Goal: Obtain resource: Download file/media

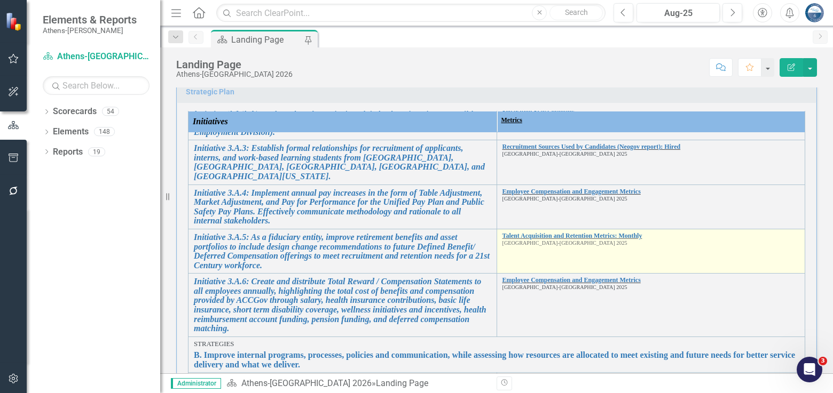
scroll to position [1228, 0]
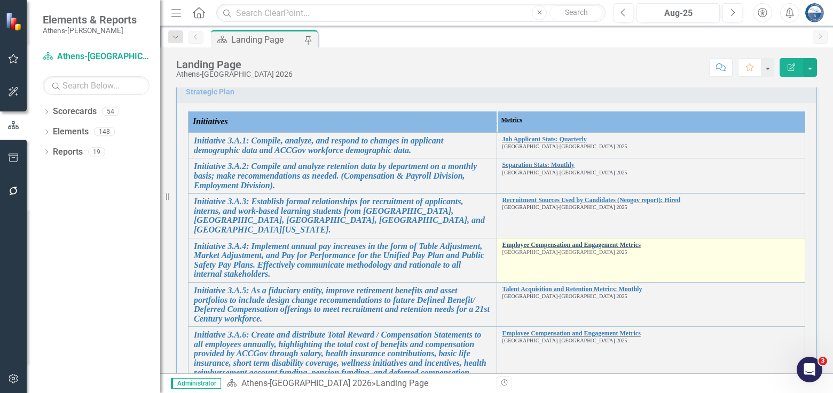
click at [575, 249] on link "Employee Compensation and Engagement Metrics" at bounding box center [650, 245] width 297 height 7
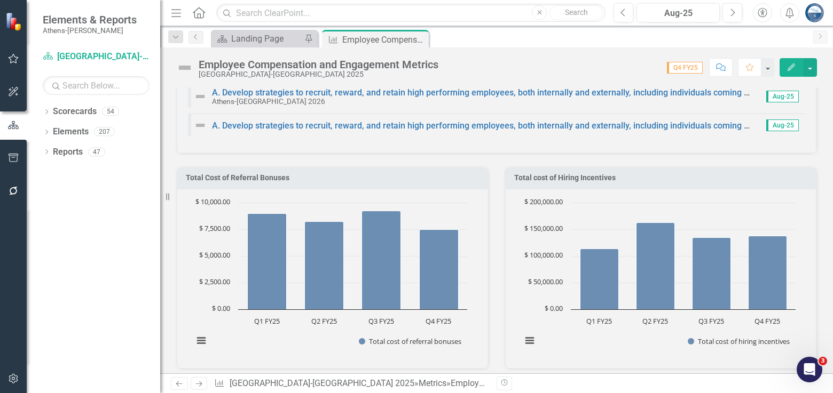
scroll to position [186, 0]
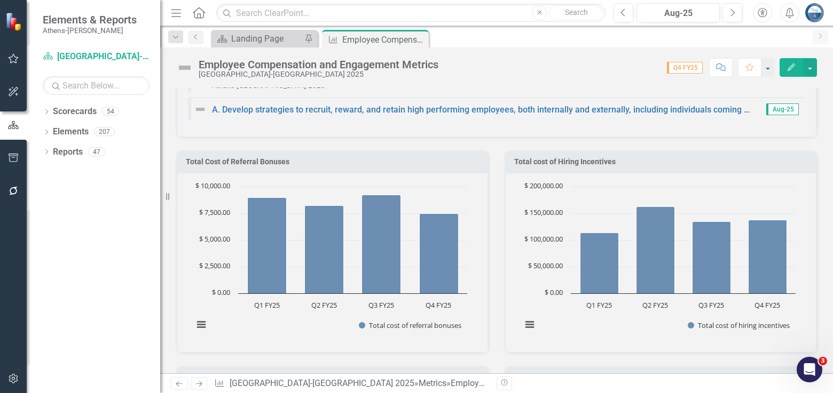
click at [775, 144] on div "Total cost of Hiring Incentives Chart Bar chart with 4 bars. Total cost of Hiri…" at bounding box center [660, 245] width 328 height 215
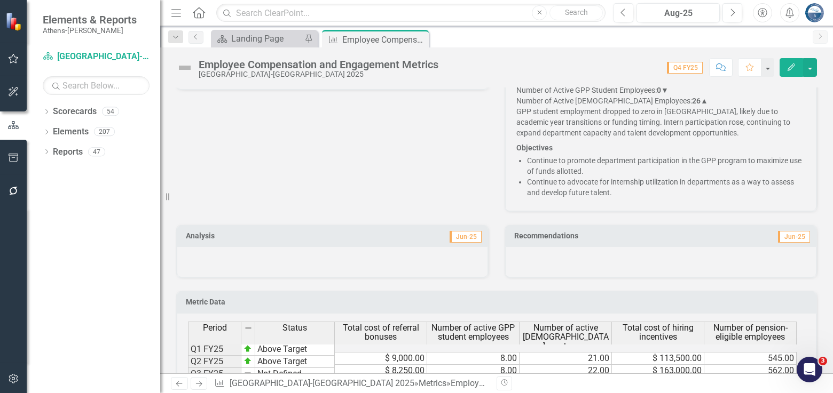
scroll to position [1467, 0]
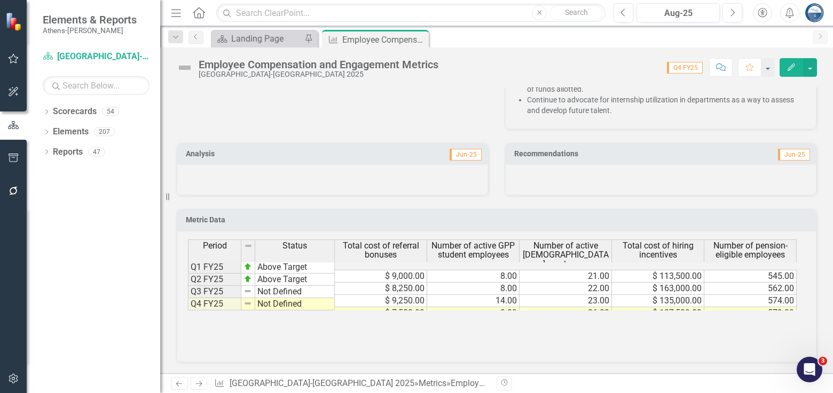
click at [684, 334] on div "Period Status Total cost of referral bonuses Number of active GPP student emplo…" at bounding box center [496, 293] width 617 height 107
click at [672, 220] on h3 "Metric Data" at bounding box center [498, 220] width 625 height 8
click at [811, 66] on button "button" at bounding box center [810, 67] width 14 height 19
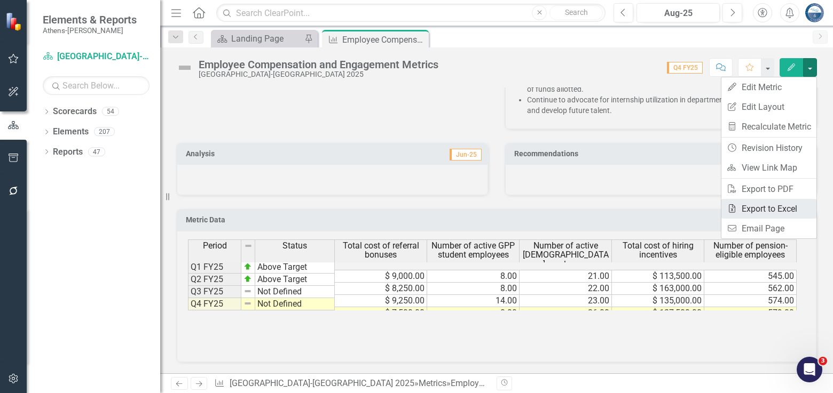
click at [761, 212] on link "Excel Export to Excel" at bounding box center [768, 209] width 95 height 20
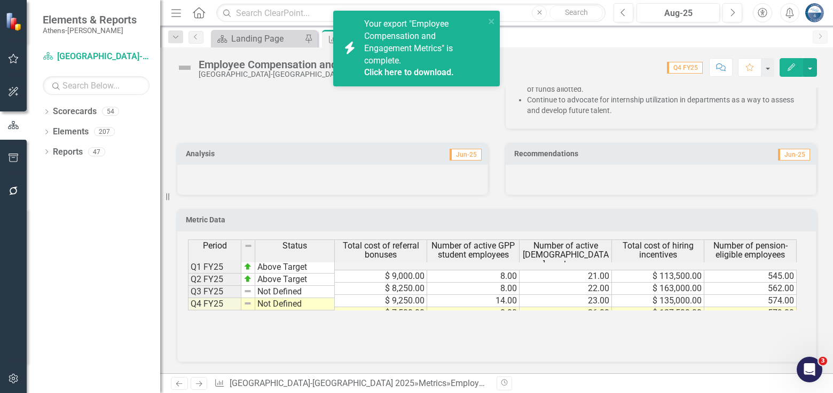
click at [427, 76] on link "Click here to download." at bounding box center [409, 72] width 90 height 10
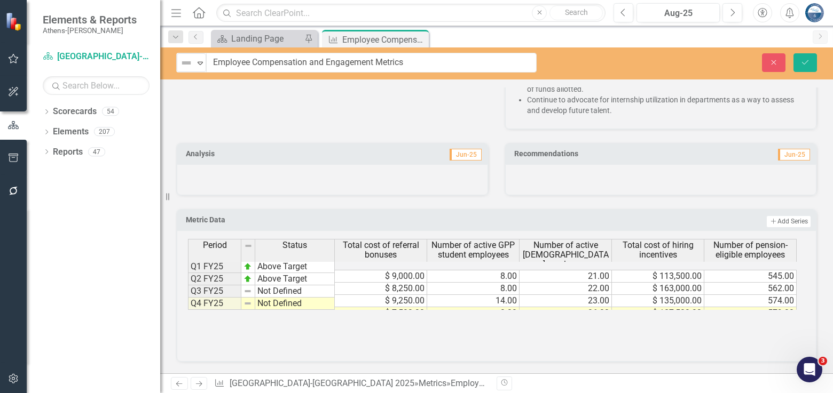
drag, startPoint x: 437, startPoint y: 65, endPoint x: 303, endPoint y: 63, distance: 134.0
drag, startPoint x: 416, startPoint y: 65, endPoint x: 203, endPoint y: 62, distance: 213.5
click at [203, 62] on div "Not Defined Expand Employee Compensation and Engagement Metrics" at bounding box center [356, 63] width 360 height 20
click at [777, 61] on icon "Close" at bounding box center [774, 62] width 10 height 7
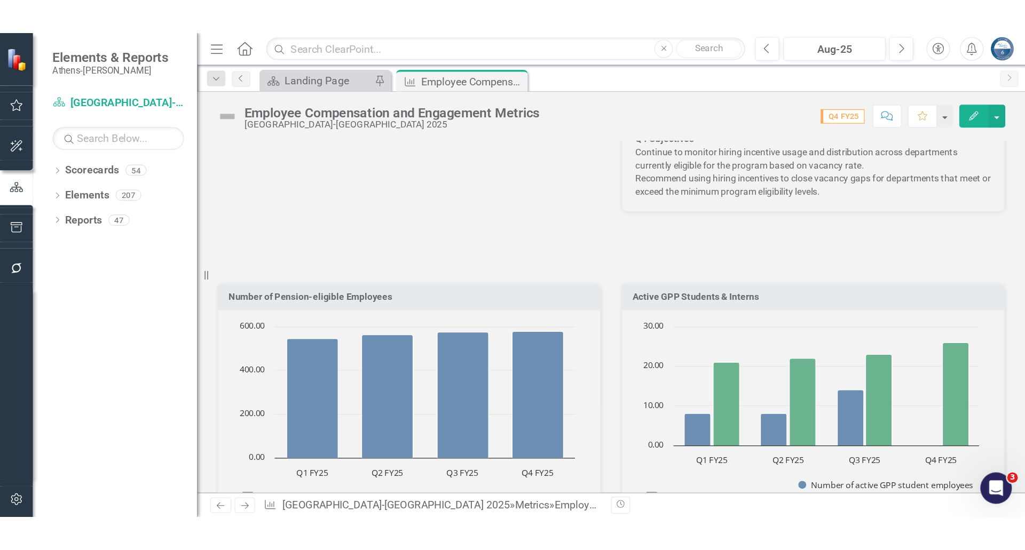
scroll to position [854, 0]
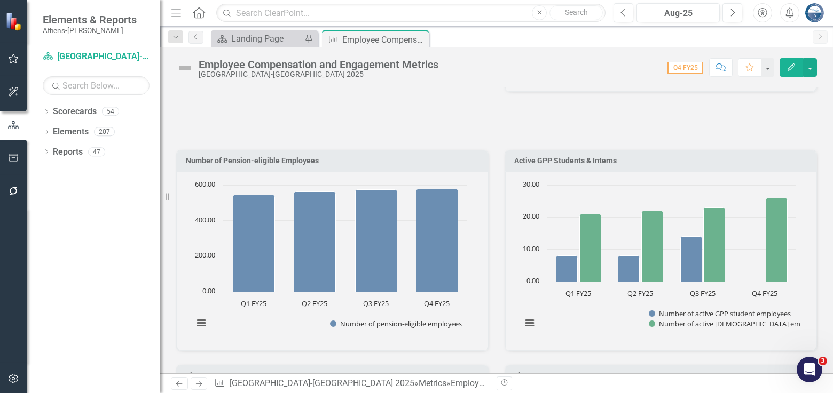
click at [228, 66] on div "Employee Compensation and Engagement Metrics" at bounding box center [319, 65] width 240 height 12
click at [203, 66] on div "Employee Compensation and Engagement Metrics" at bounding box center [319, 65] width 240 height 12
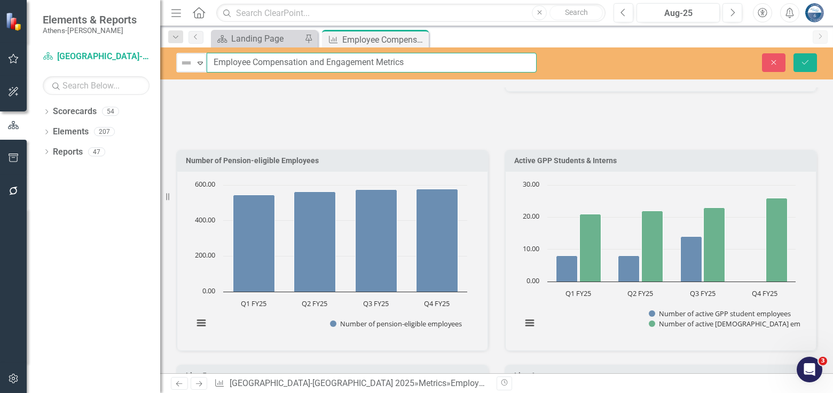
drag, startPoint x: 214, startPoint y: 60, endPoint x: 412, endPoint y: 65, distance: 198.1
click at [412, 65] on input "Employee Compensation and Engagement Metrics" at bounding box center [372, 63] width 330 height 20
click at [775, 57] on button "Close" at bounding box center [773, 62] width 23 height 19
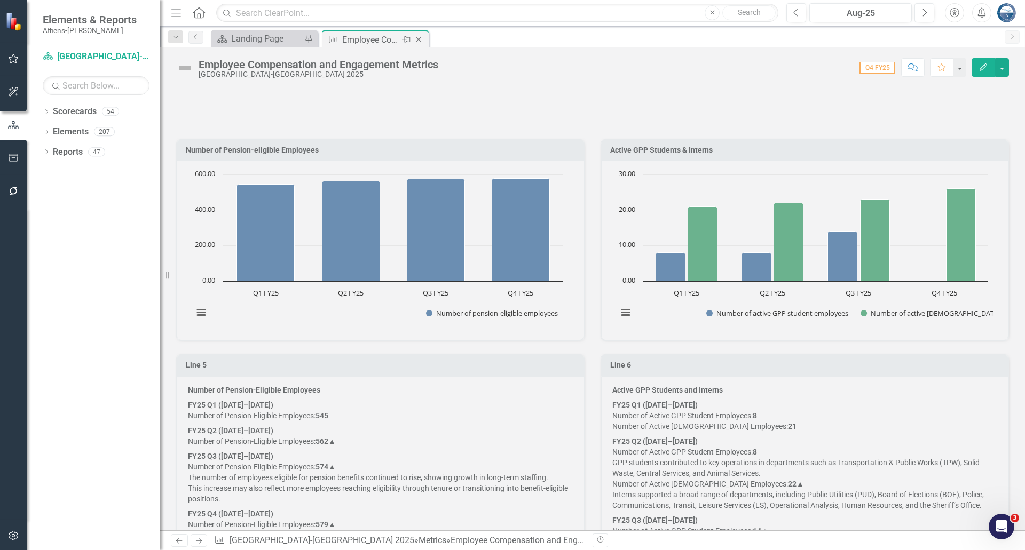
click at [419, 39] on icon "Close" at bounding box center [418, 39] width 11 height 9
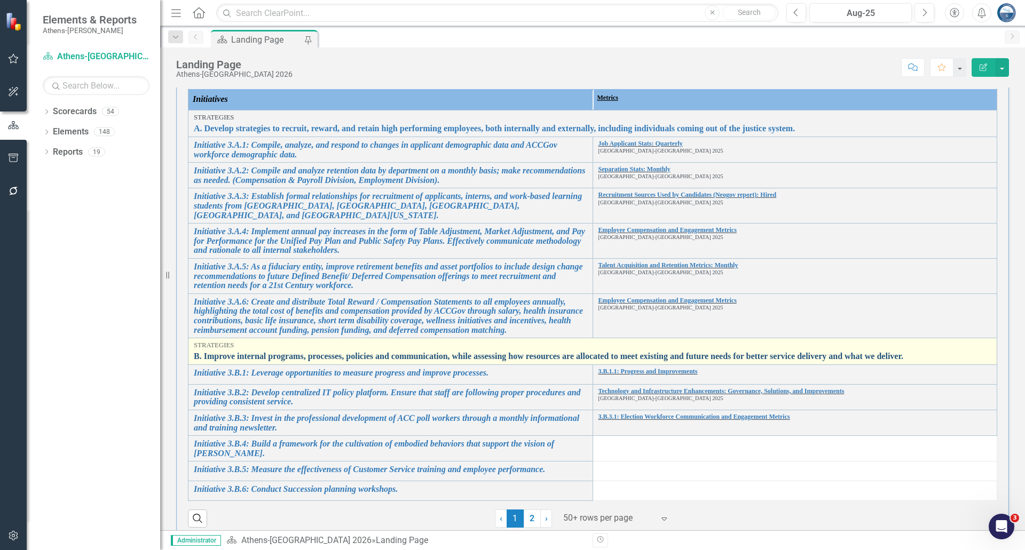
scroll to position [267, 0]
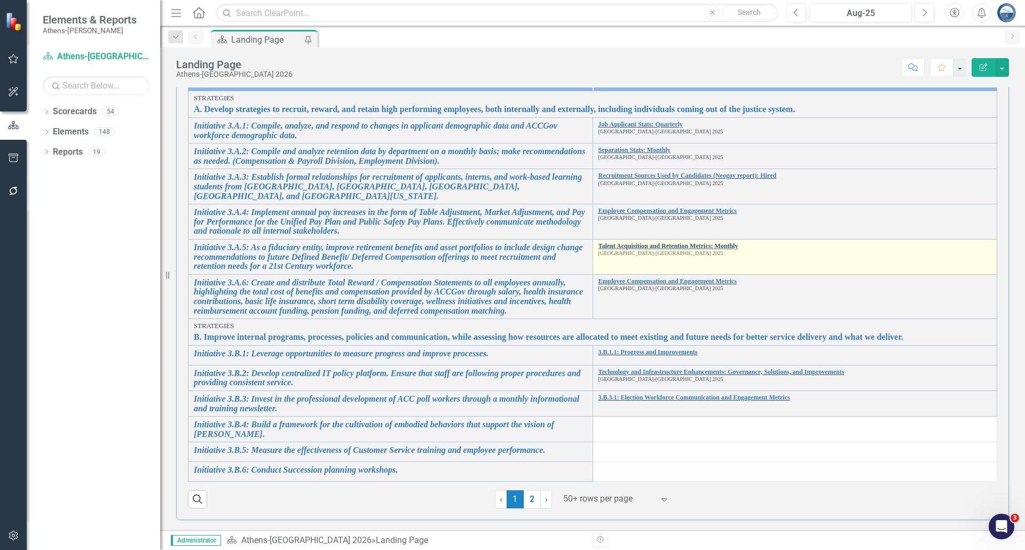
click at [678, 243] on link "Talent Acquisition and Retention Metrics: Monthly" at bounding box center [794, 246] width 393 height 7
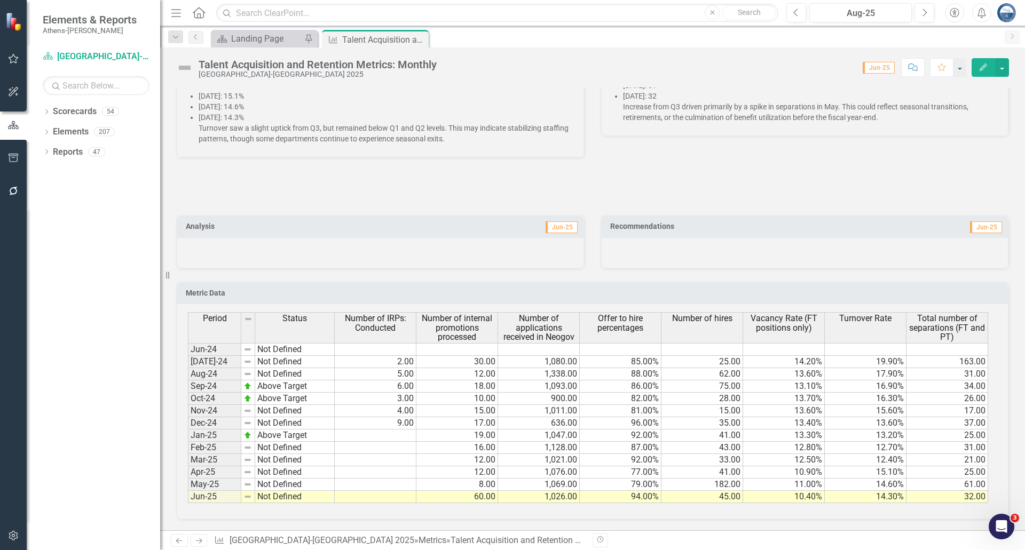
scroll to position [2268, 0]
click at [832, 67] on button "button" at bounding box center [1002, 67] width 14 height 19
click at [832, 212] on link "Excel Export to Excel" at bounding box center [960, 209] width 95 height 20
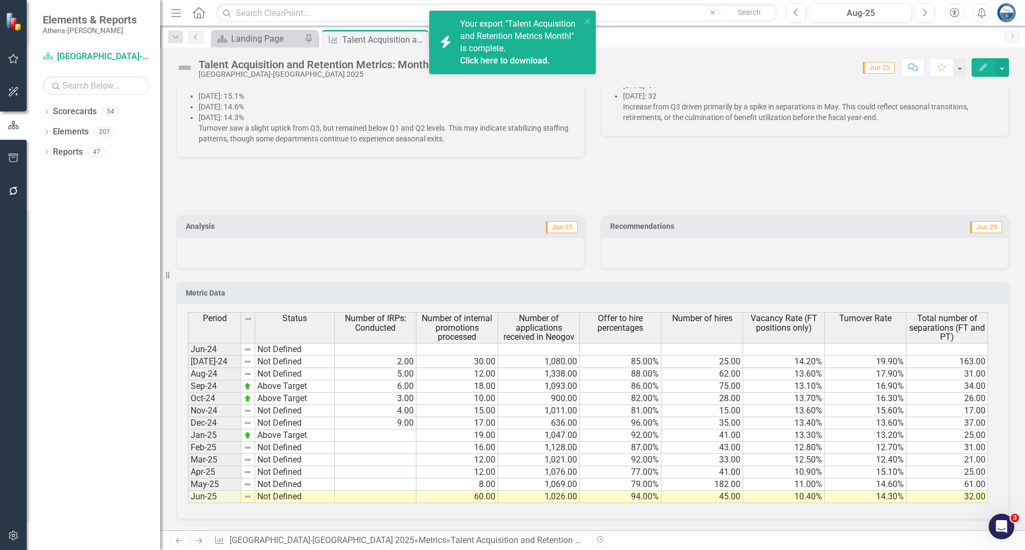
click at [486, 63] on link "Click here to download." at bounding box center [505, 61] width 90 height 10
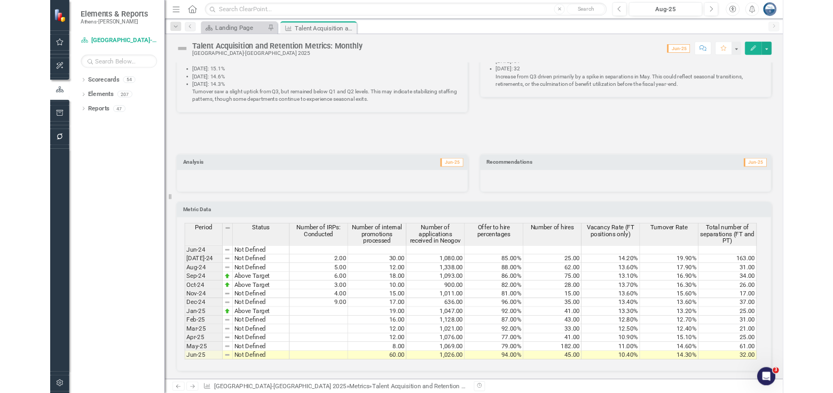
scroll to position [1948, 0]
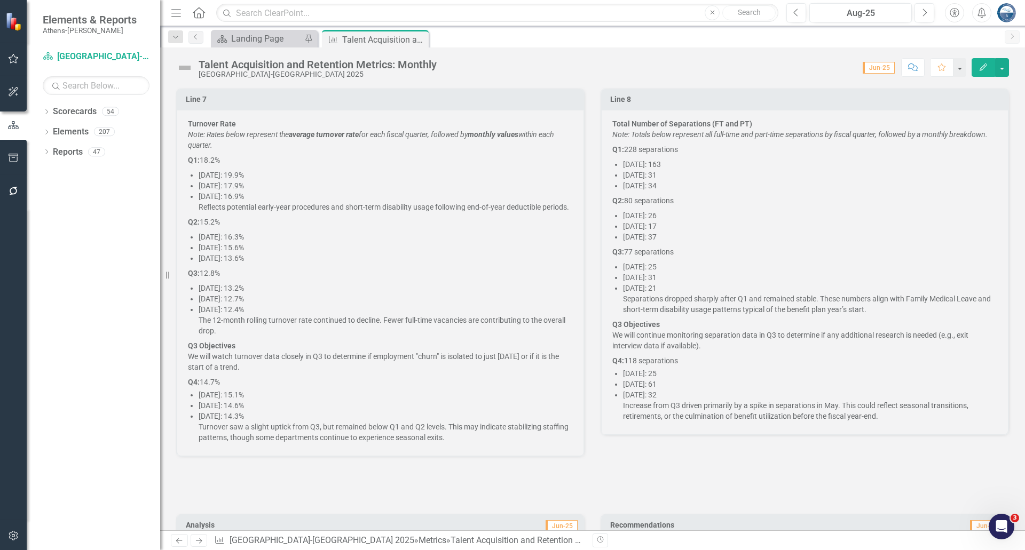
click at [416, 69] on div "Talent Acquisition and Retention Metrics: Monthly" at bounding box center [318, 65] width 238 height 12
click at [392, 63] on div "Talent Acquisition and Retention Metrics: Monthly" at bounding box center [318, 65] width 238 height 12
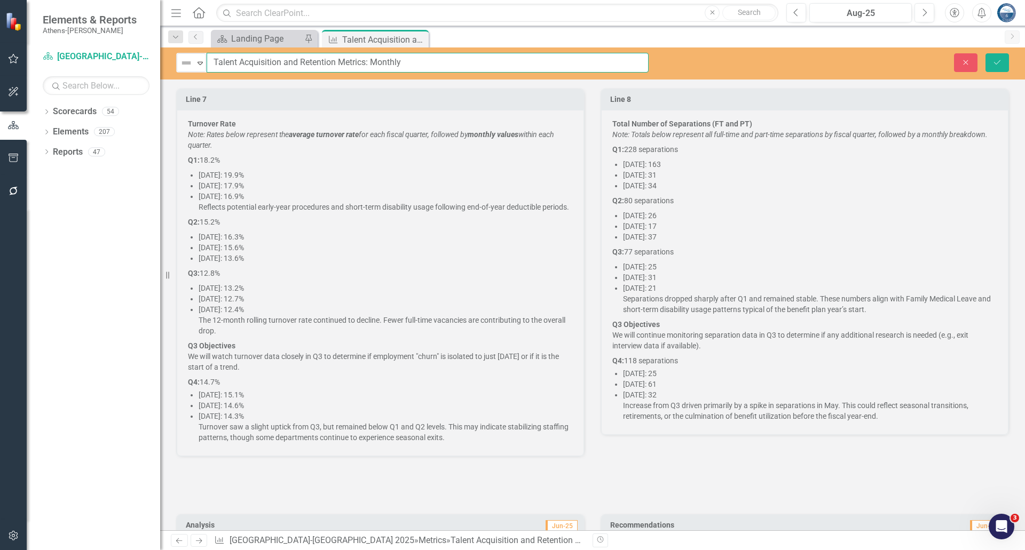
drag, startPoint x: 365, startPoint y: 62, endPoint x: 207, endPoint y: 60, distance: 158.0
click at [207, 60] on input "Talent Acquisition and Retention Metrics: Monthly" at bounding box center [428, 63] width 442 height 20
click at [733, 60] on div "Close Save" at bounding box center [844, 62] width 344 height 19
click at [832, 60] on icon "Close" at bounding box center [966, 62] width 10 height 7
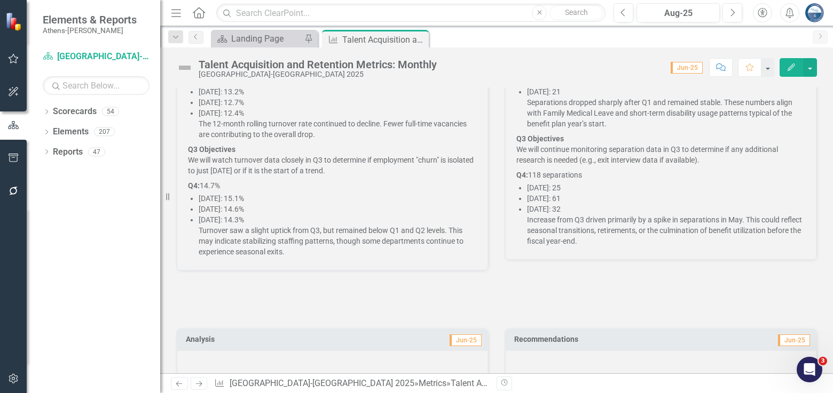
scroll to position [2167, 0]
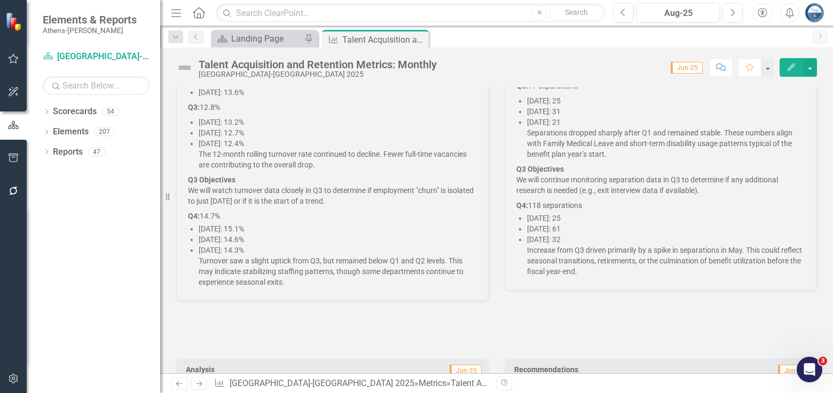
click at [688, 41] on div "Scorecard Landing Page Pin Metric Talent Acquisition and Retention Metrics: Mon…" at bounding box center [508, 38] width 598 height 17
click at [241, 66] on div "Talent Acquisition and Retention Metrics: Monthly" at bounding box center [318, 65] width 238 height 12
click at [251, 65] on div "Talent Acquisition and Retention Metrics: Monthly" at bounding box center [318, 65] width 238 height 12
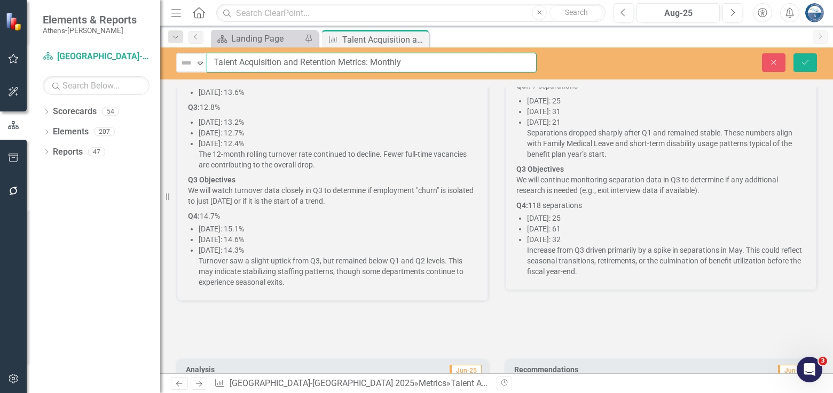
drag, startPoint x: 216, startPoint y: 61, endPoint x: 335, endPoint y: 61, distance: 119.0
click at [335, 61] on input "Talent Acquisition and Retention Metrics: Monthly" at bounding box center [372, 63] width 330 height 20
click at [232, 61] on input "Talent Acquisition and Retention Metrics: Monthly" at bounding box center [372, 63] width 330 height 20
drag, startPoint x: 214, startPoint y: 60, endPoint x: 366, endPoint y: 63, distance: 152.1
click at [366, 63] on input "Talent Acquisition and Retention Metrics: Monthly" at bounding box center [372, 63] width 330 height 20
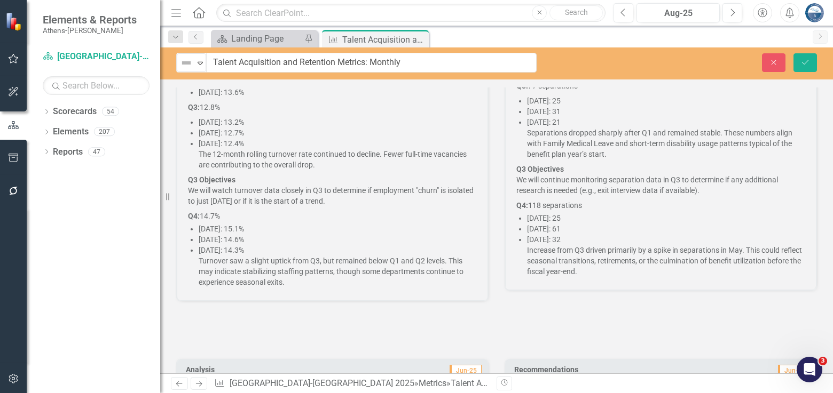
drag, startPoint x: 49, startPoint y: 6, endPoint x: 60, endPoint y: 3, distance: 11.5
click at [49, 6] on div "Elements & Reports [GEOGRAPHIC_DATA][PERSON_NAME]" at bounding box center [93, 24] width 133 height 48
click at [776, 64] on icon "Close" at bounding box center [774, 62] width 10 height 7
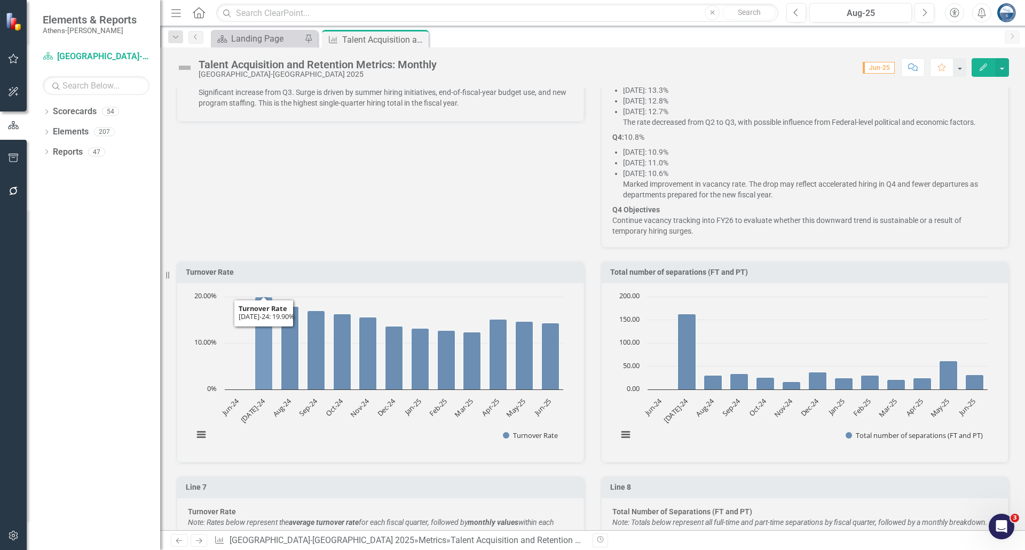
scroll to position [1558, 0]
click at [0, 0] on icon "Close" at bounding box center [0, 0] width 0 height 0
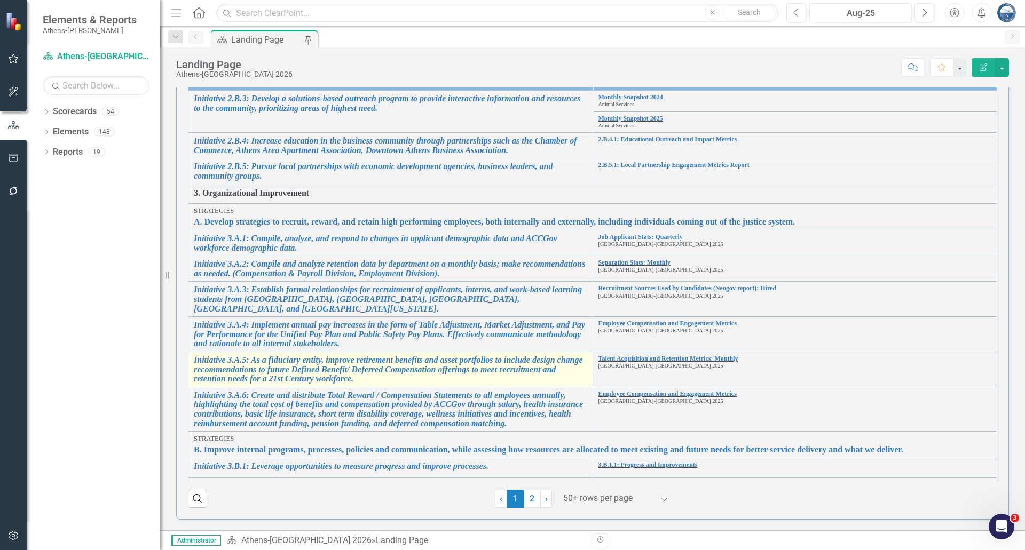
scroll to position [1138, 0]
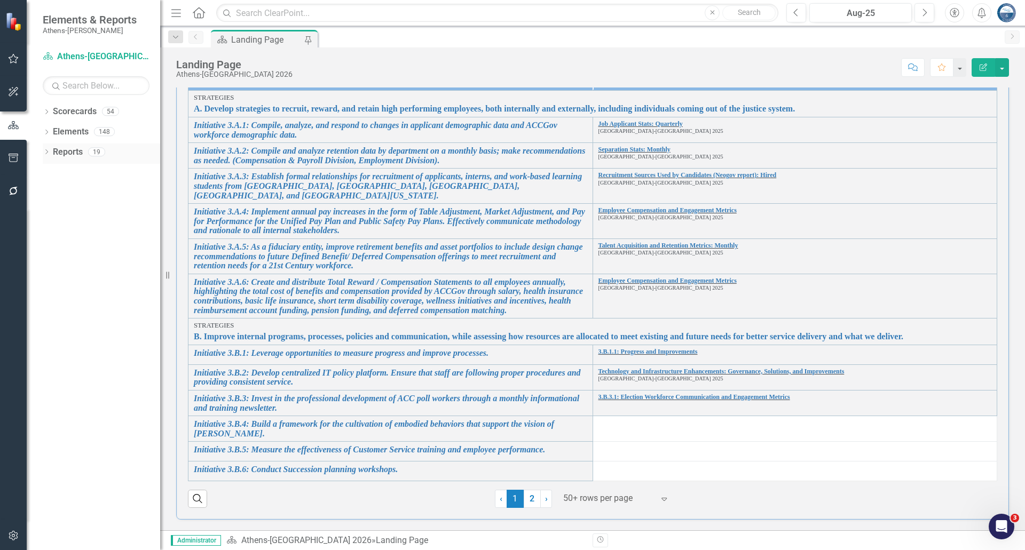
click at [45, 152] on icon "Dropdown" at bounding box center [46, 153] width 7 height 6
click at [83, 266] on link "Metric Metrics" at bounding box center [63, 269] width 43 height 12
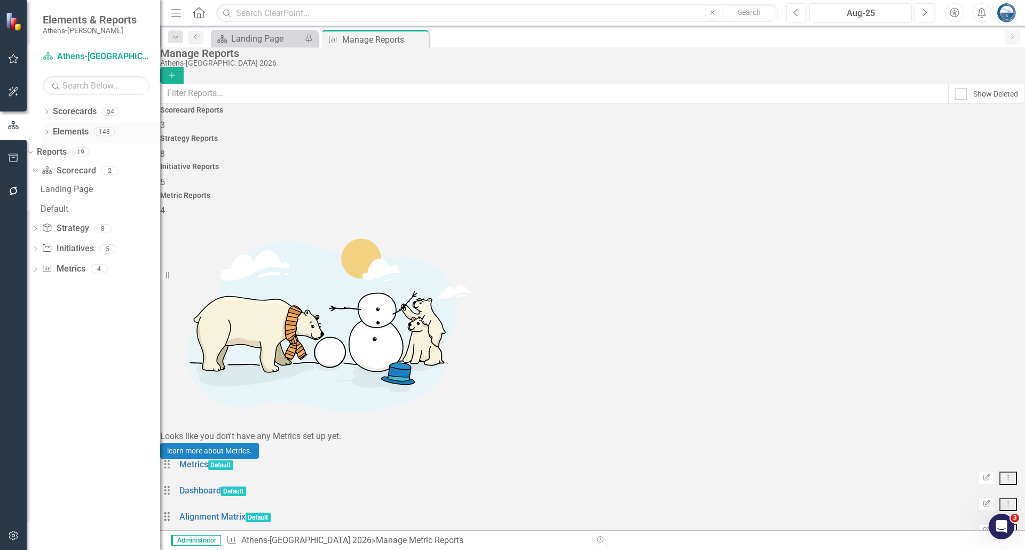
click at [49, 133] on icon "Dropdown" at bounding box center [46, 133] width 7 height 6
click at [85, 196] on link "Metric Metrics" at bounding box center [63, 192] width 43 height 12
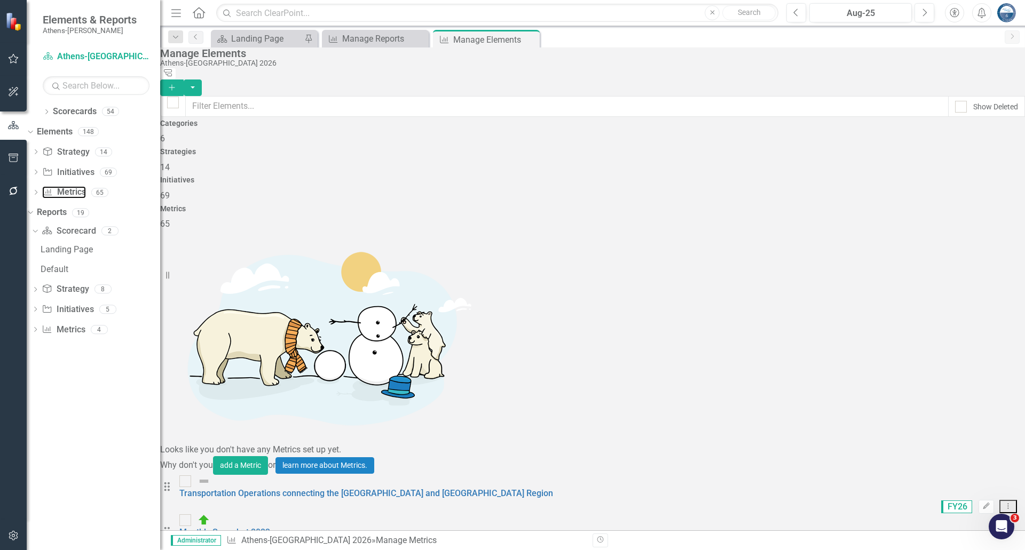
scroll to position [267, 0]
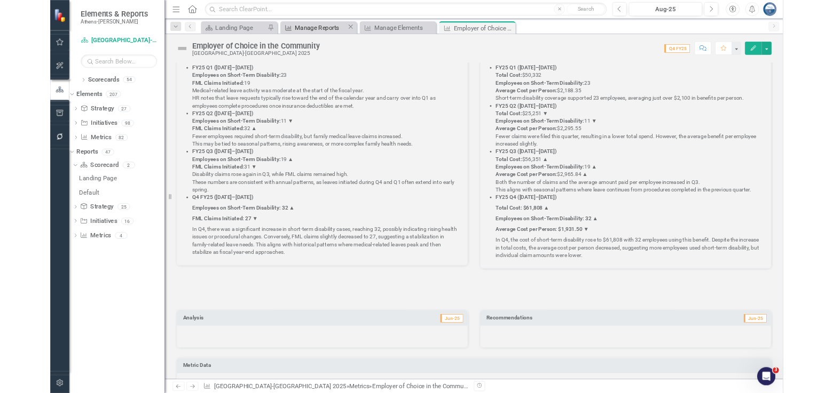
scroll to position [2166, 0]
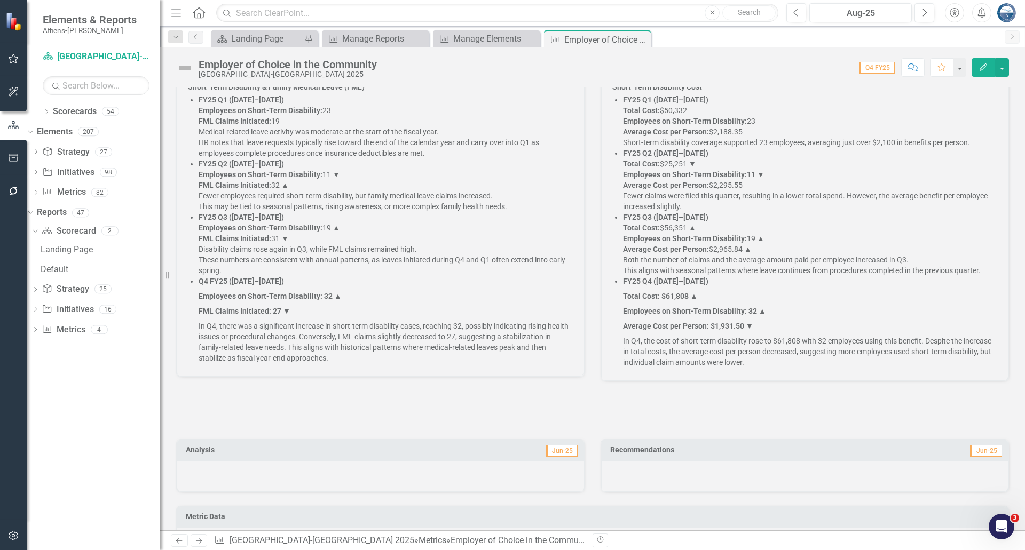
click at [384, 65] on div "Score: 0.00 Q4 FY25 Completed Comment Favorite Edit" at bounding box center [695, 67] width 627 height 18
click at [382, 64] on div "Employer of Choice in the Community [GEOGRAPHIC_DATA]-[GEOGRAPHIC_DATA] 2025" at bounding box center [291, 69] width 184 height 20
click at [377, 64] on div "Employer of Choice in the Community" at bounding box center [288, 65] width 178 height 12
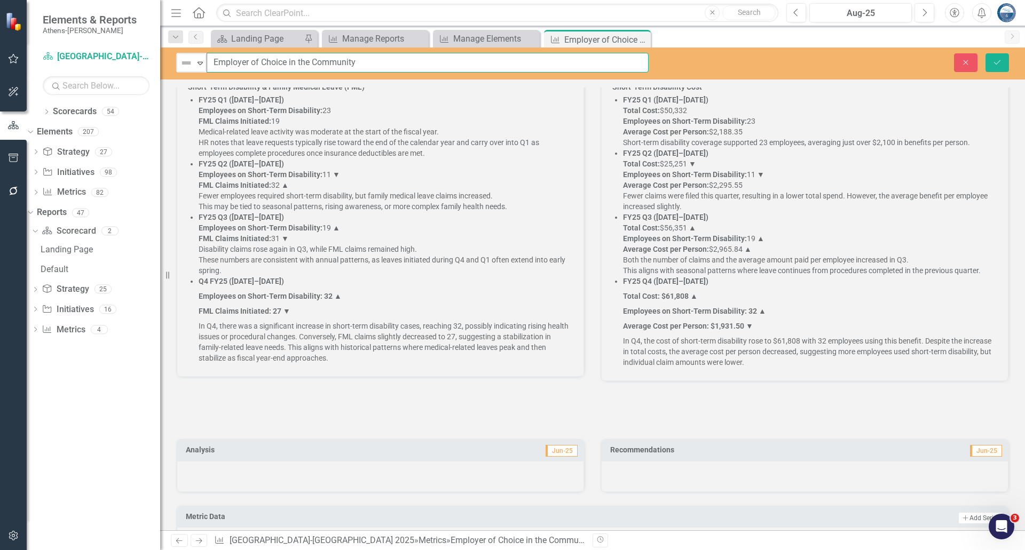
drag, startPoint x: 375, startPoint y: 62, endPoint x: 212, endPoint y: 62, distance: 162.2
click at [212, 62] on input "Employer of Choice in the Community" at bounding box center [428, 63] width 442 height 20
click at [832, 59] on icon "Close" at bounding box center [966, 62] width 10 height 7
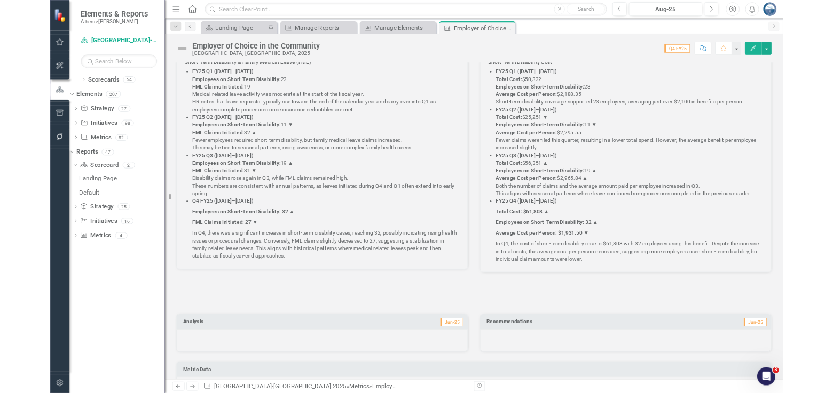
scroll to position [2273, 0]
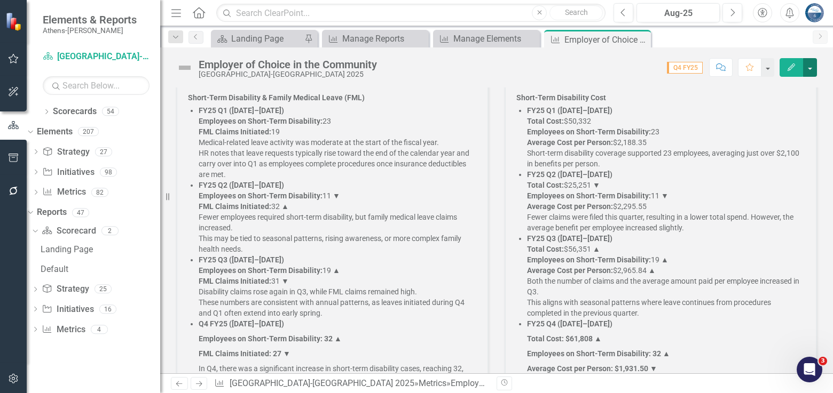
click at [809, 67] on button "button" at bounding box center [810, 67] width 14 height 19
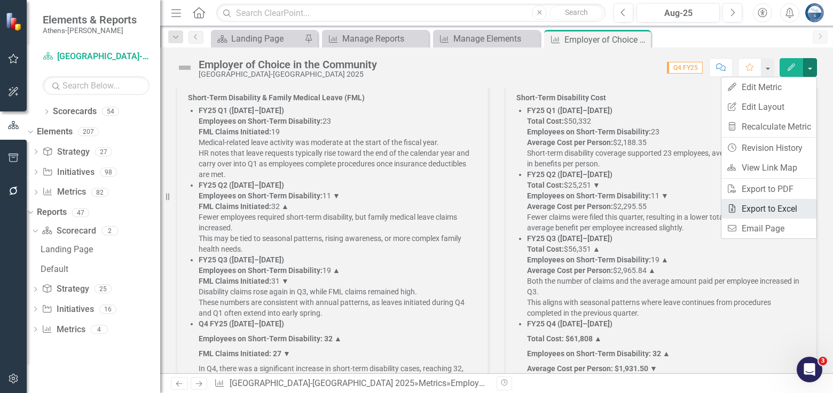
click at [776, 210] on link "Excel Export to Excel" at bounding box center [768, 209] width 95 height 20
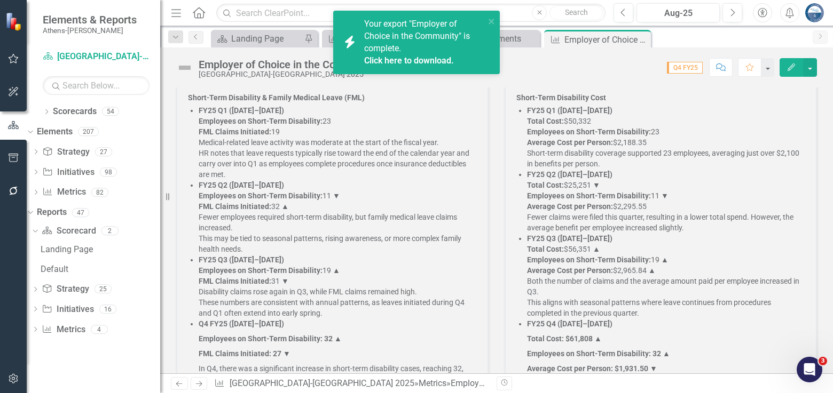
click at [413, 60] on link "Click here to download." at bounding box center [409, 61] width 90 height 10
